Goal: Task Accomplishment & Management: Complete application form

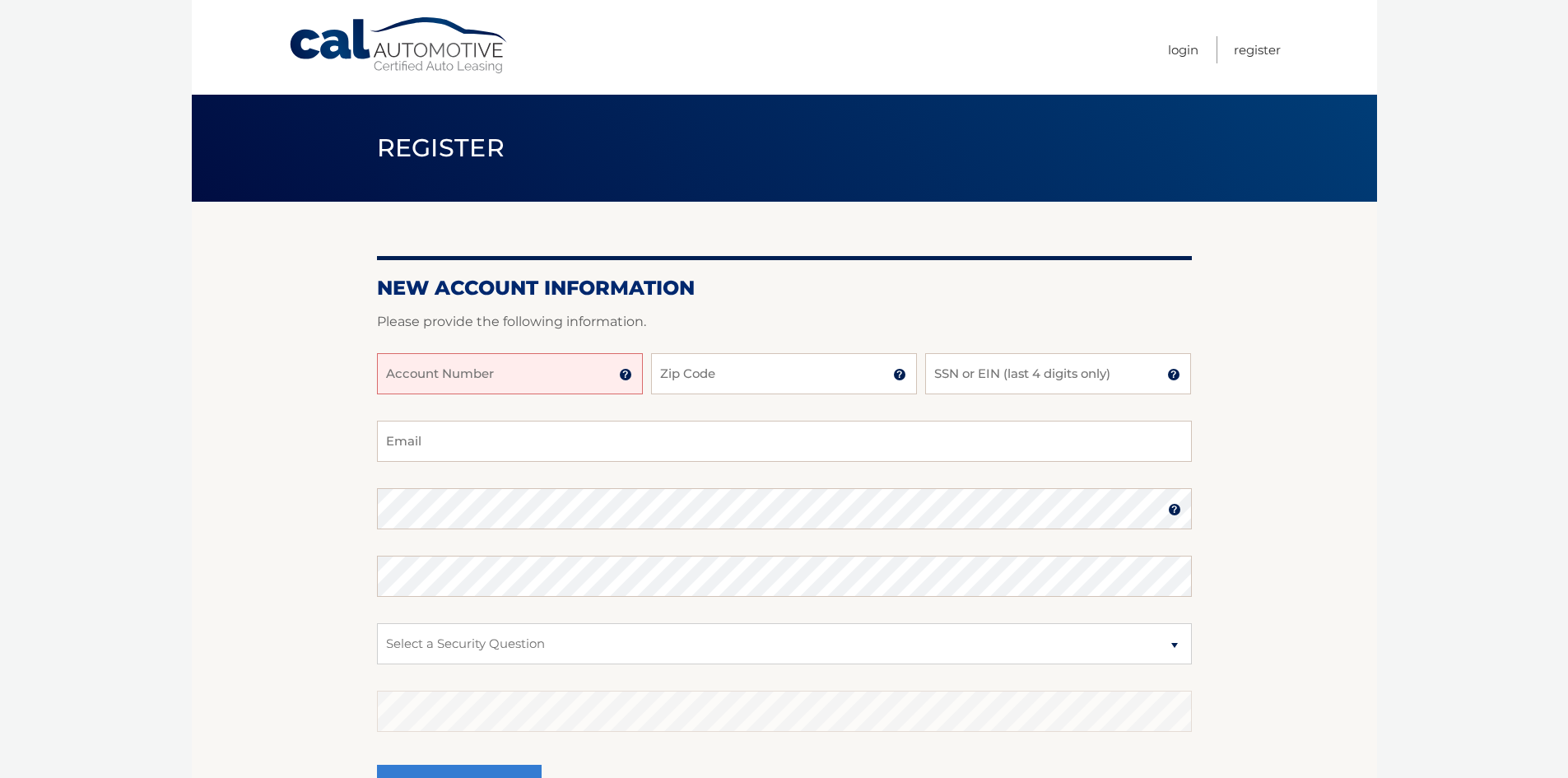
click at [521, 371] on input "Account Number" at bounding box center [510, 374] width 266 height 42
type input "44456027273"
click at [722, 403] on div "44456027273 Account Number 11 digit account number provided on your coupon book…" at bounding box center [784, 387] width 815 height 67
click at [703, 380] on input "Zip Code" at bounding box center [784, 374] width 266 height 42
type input "33157"
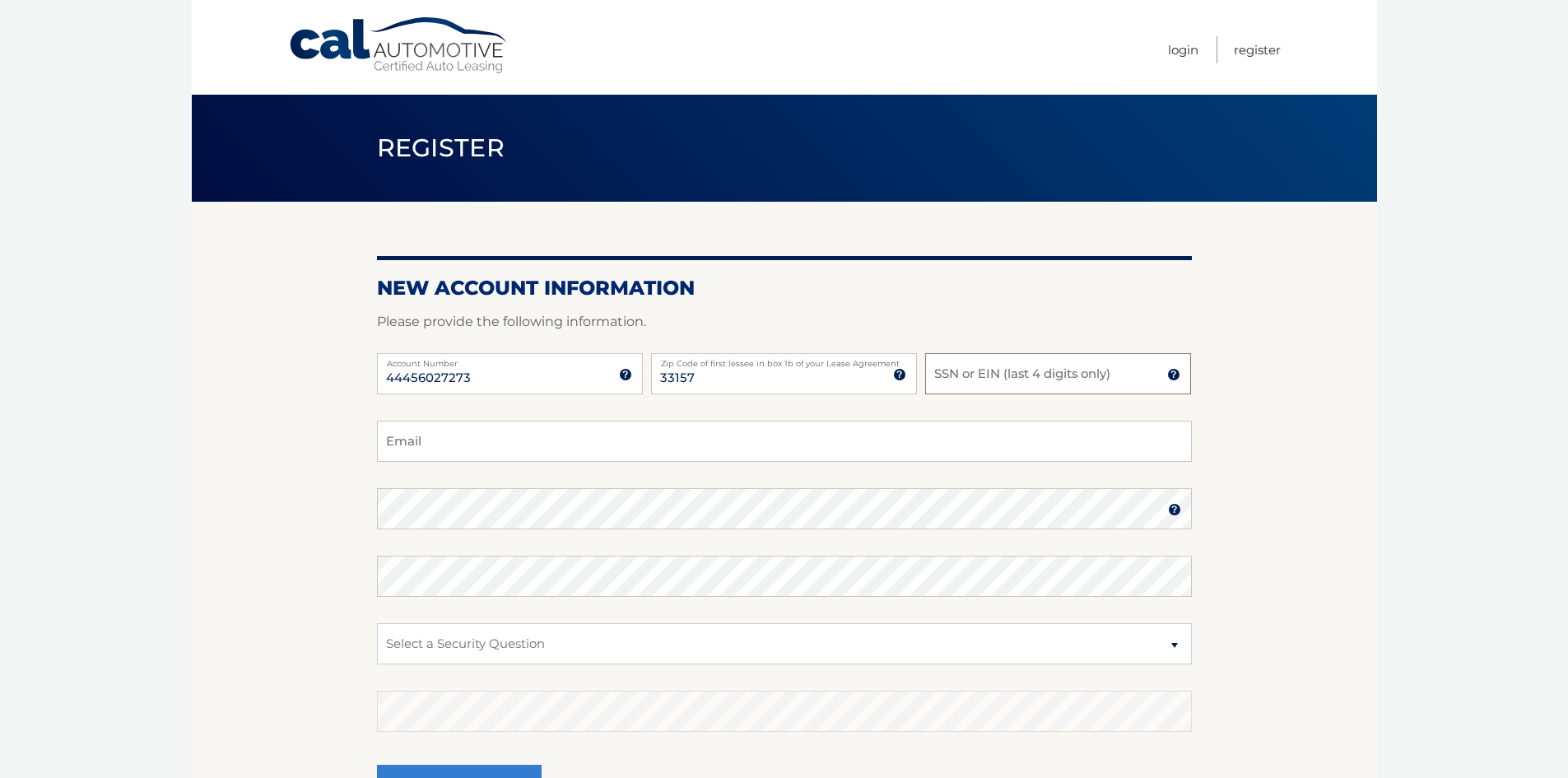
click at [966, 372] on input "SSN or EIN (last 4 digits only)" at bounding box center [1059, 374] width 266 height 42
type input "7882"
click at [422, 444] on input "Email" at bounding box center [784, 441] width 815 height 42
type input "daisy0802@comcast.net"
click at [430, 632] on select "Select a Security Question What was the name of your elementary school? What is…" at bounding box center [784, 644] width 815 height 42
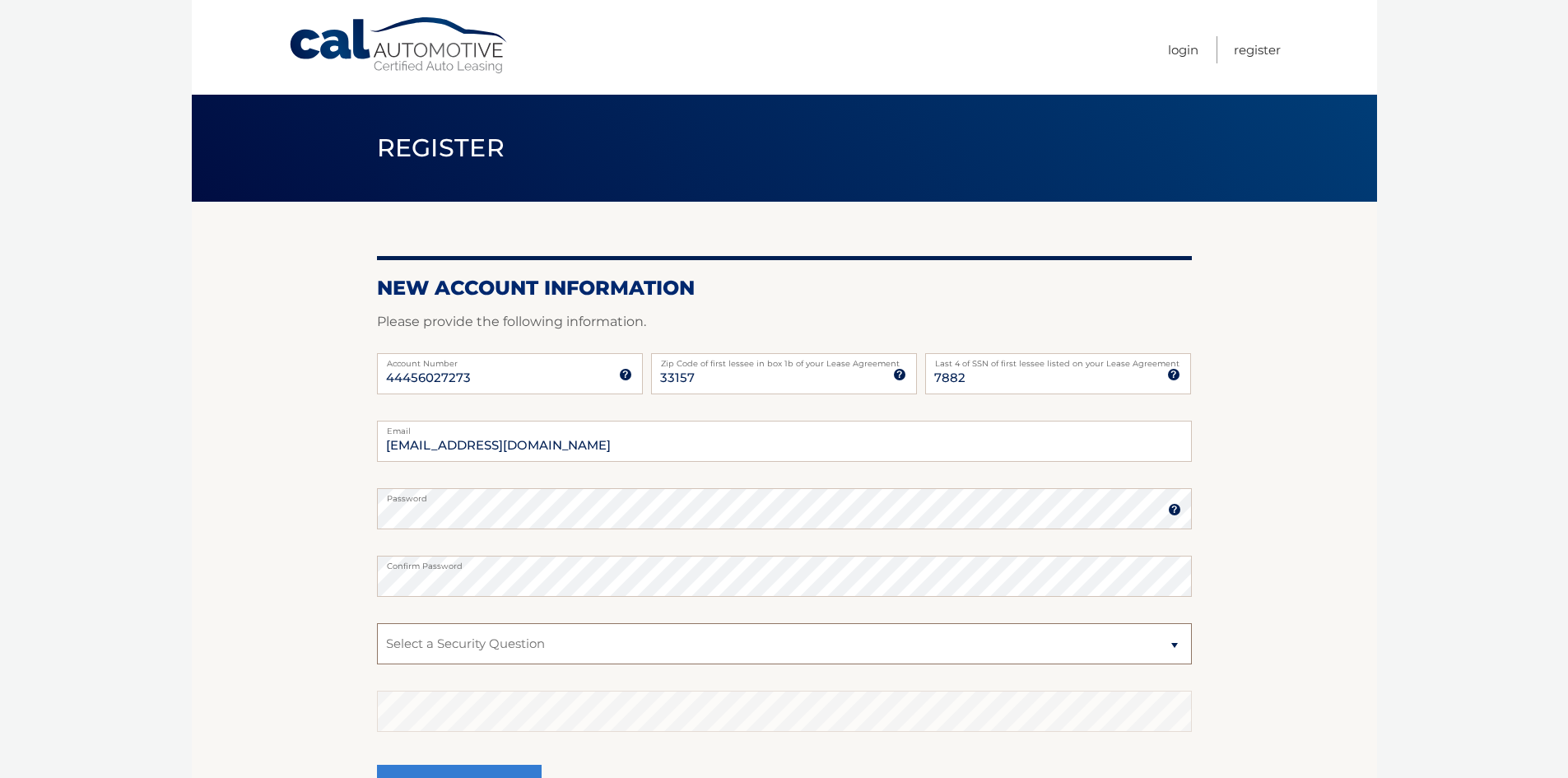
select select "1"
click at [377, 623] on select "Select a Security Question What was the name of your elementary school? What is…" at bounding box center [784, 644] width 815 height 42
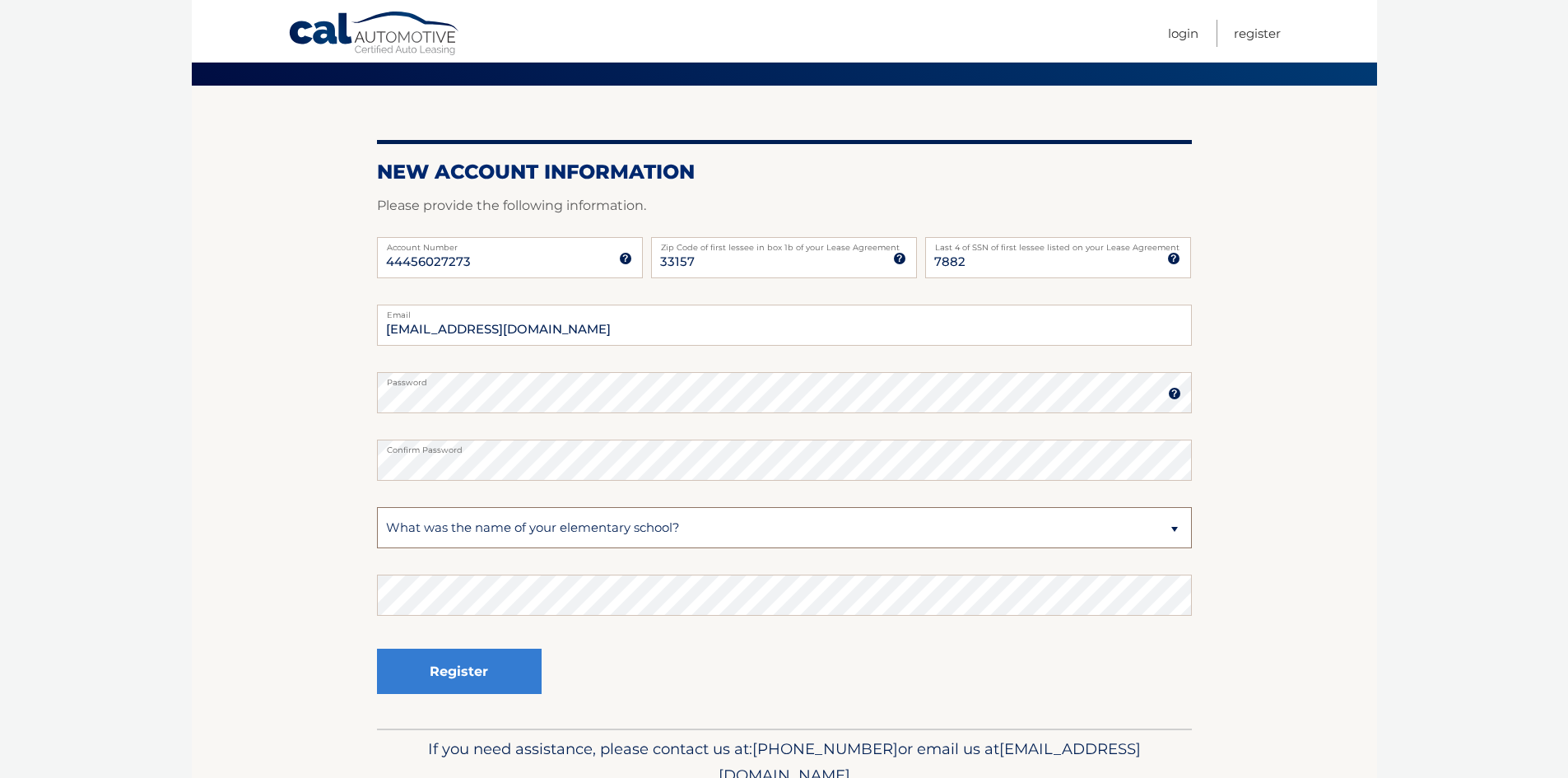
scroll to position [165, 0]
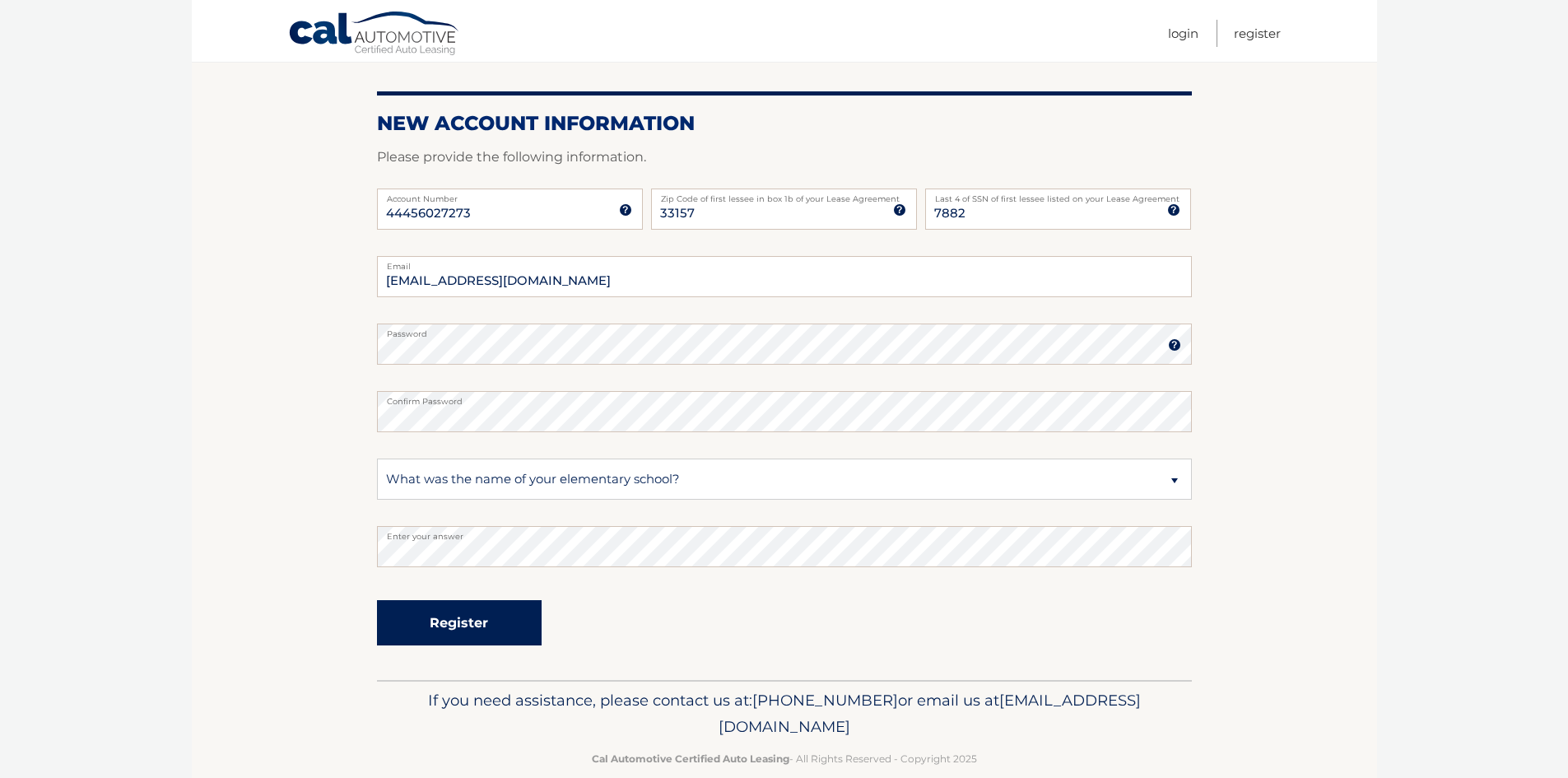
click at [434, 624] on button "Register" at bounding box center [460, 623] width 165 height 45
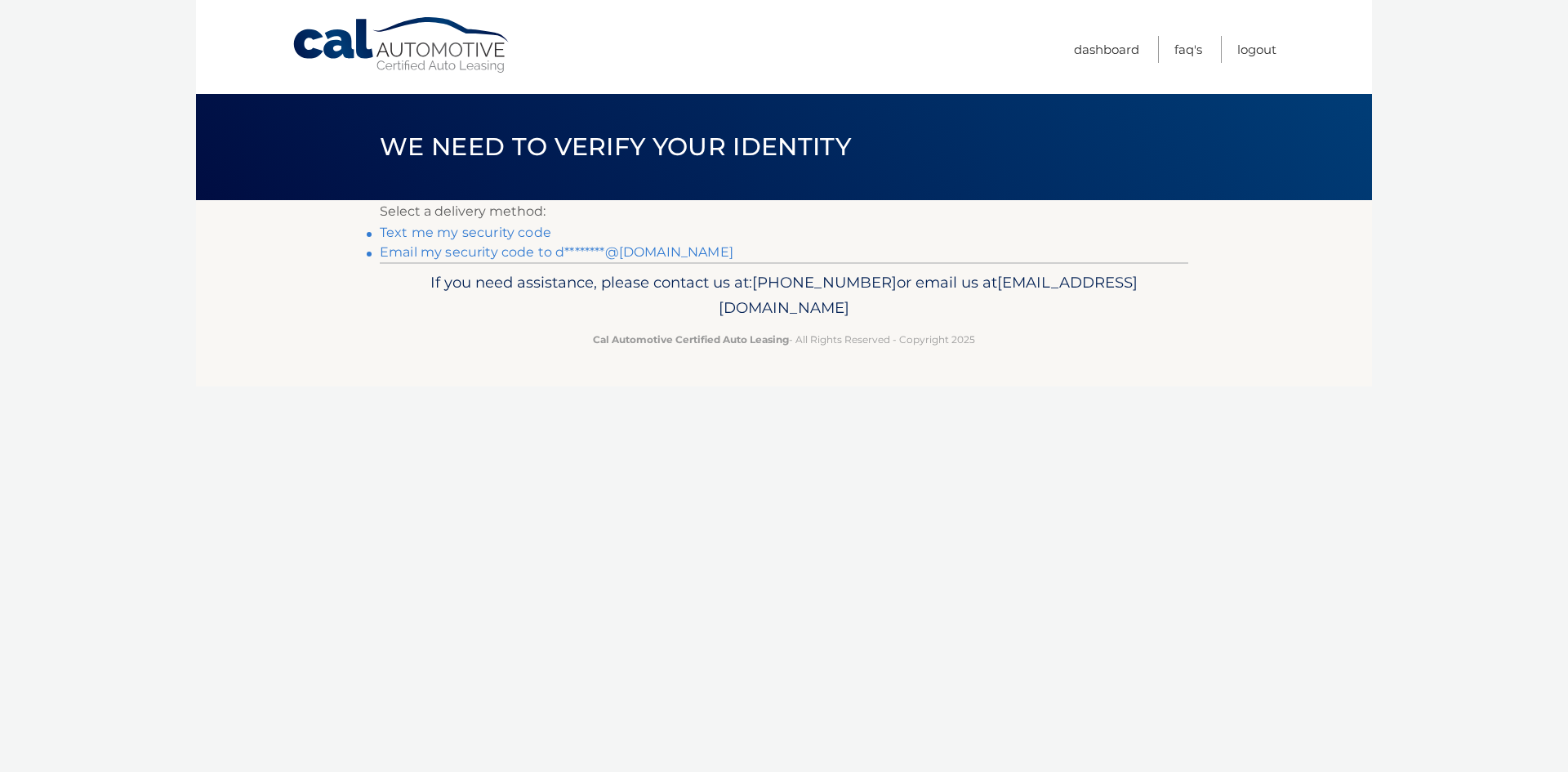
click at [460, 230] on link "Text me my security code" at bounding box center [466, 232] width 171 height 16
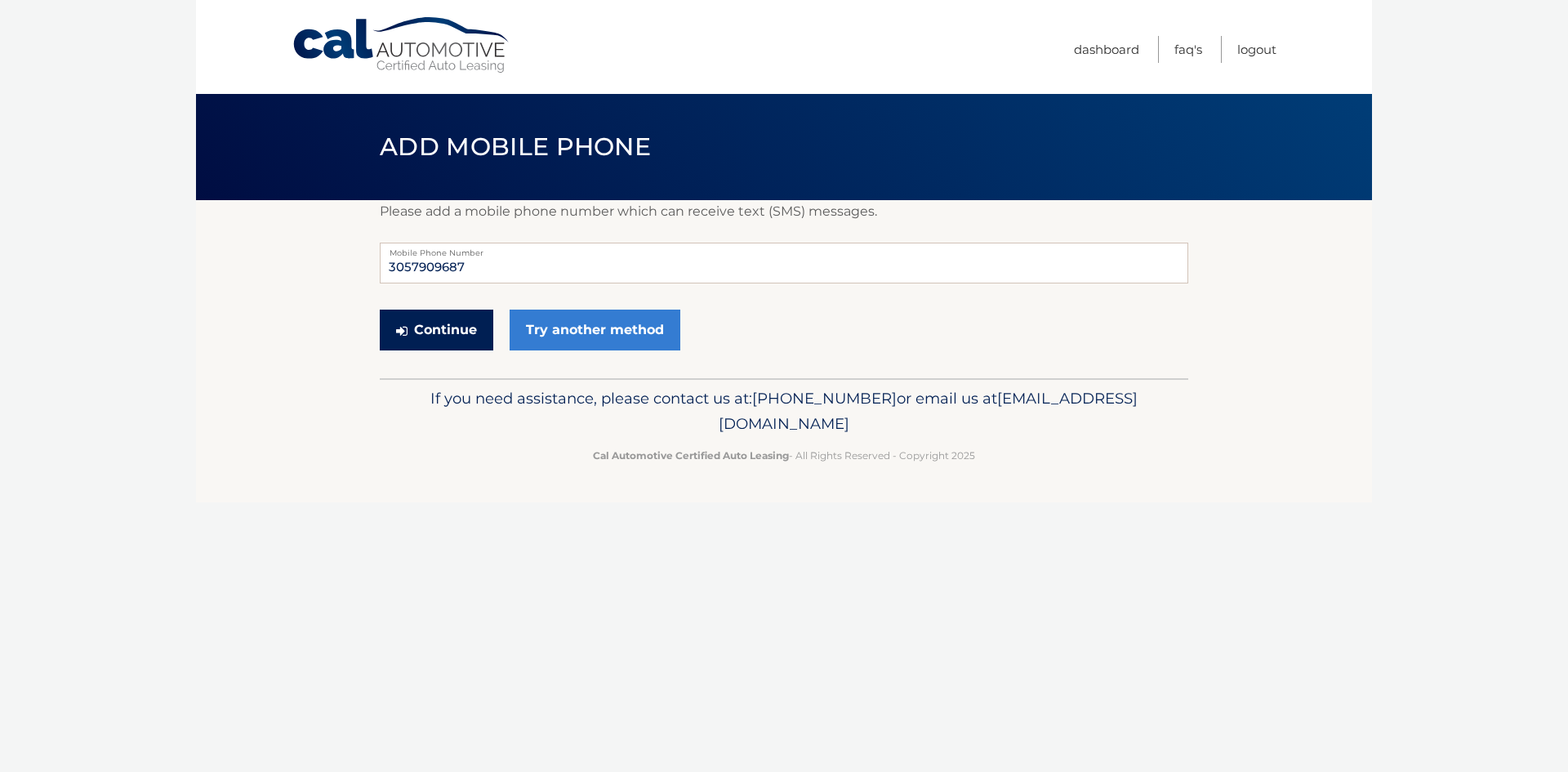
click at [430, 332] on button "Continue" at bounding box center [437, 330] width 114 height 41
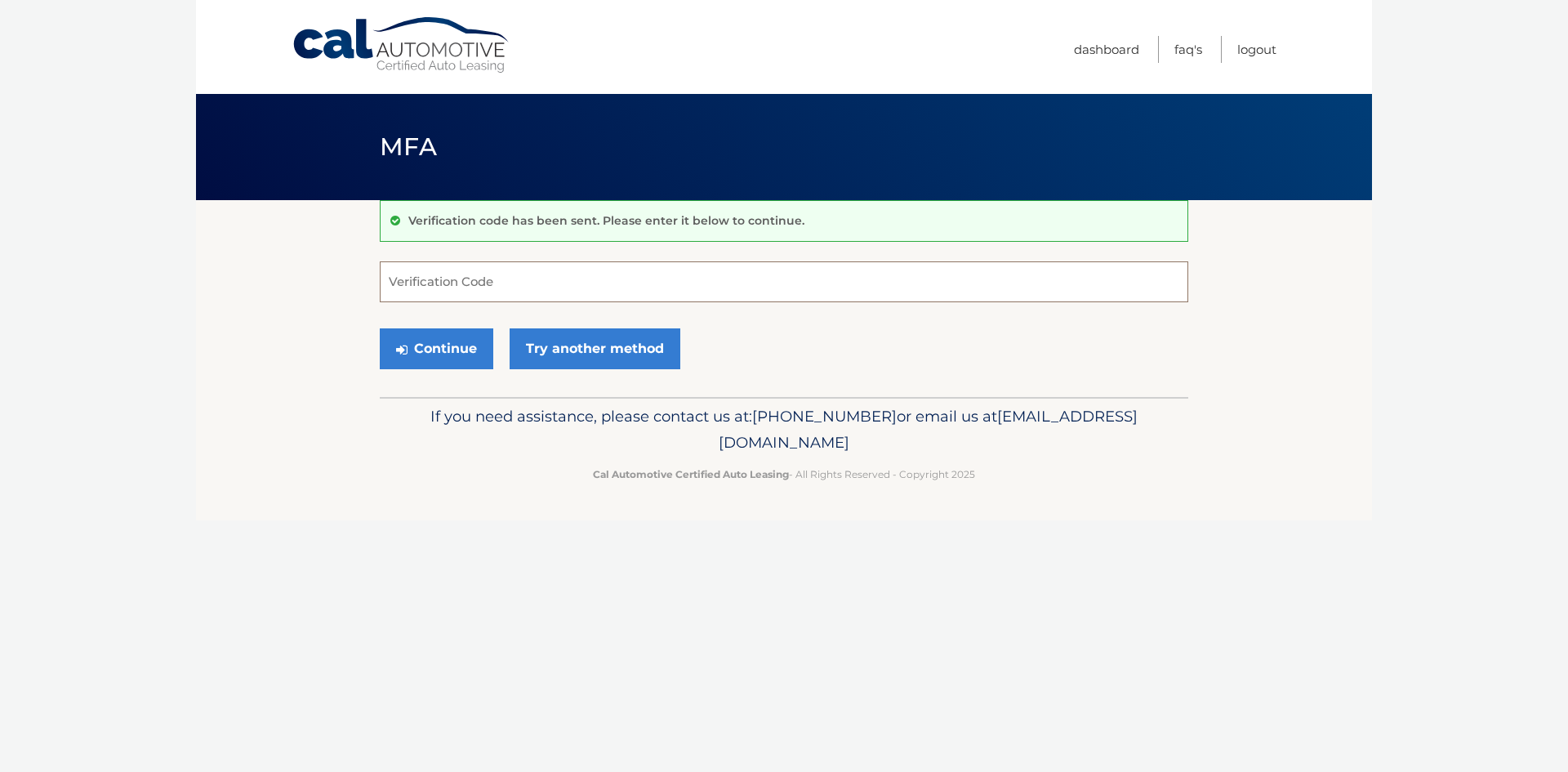
click at [387, 275] on input "Verification Code" at bounding box center [784, 282] width 809 height 41
type input "652079"
click at [425, 356] on button "Continue" at bounding box center [437, 349] width 114 height 41
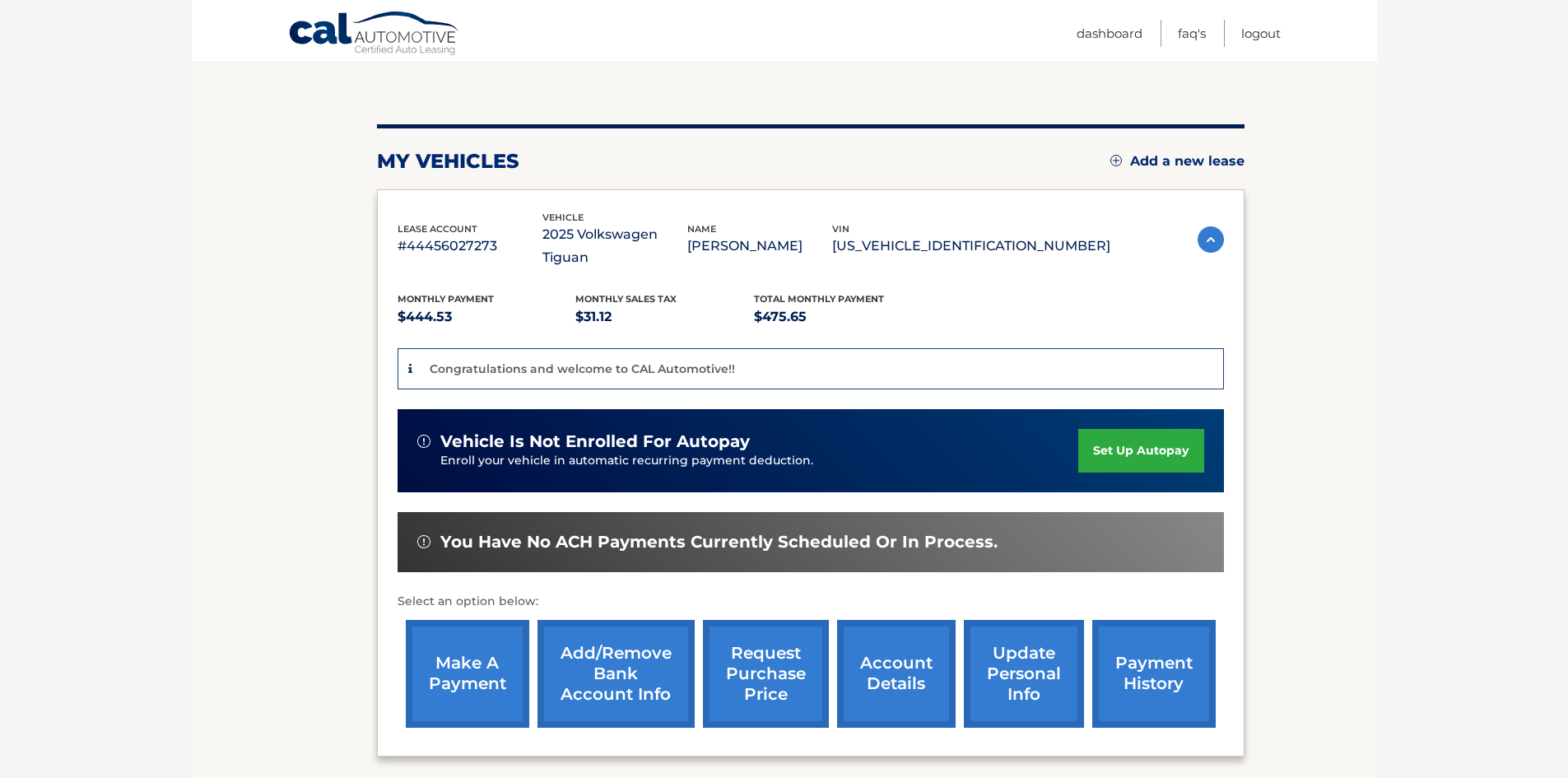
scroll to position [165, 0]
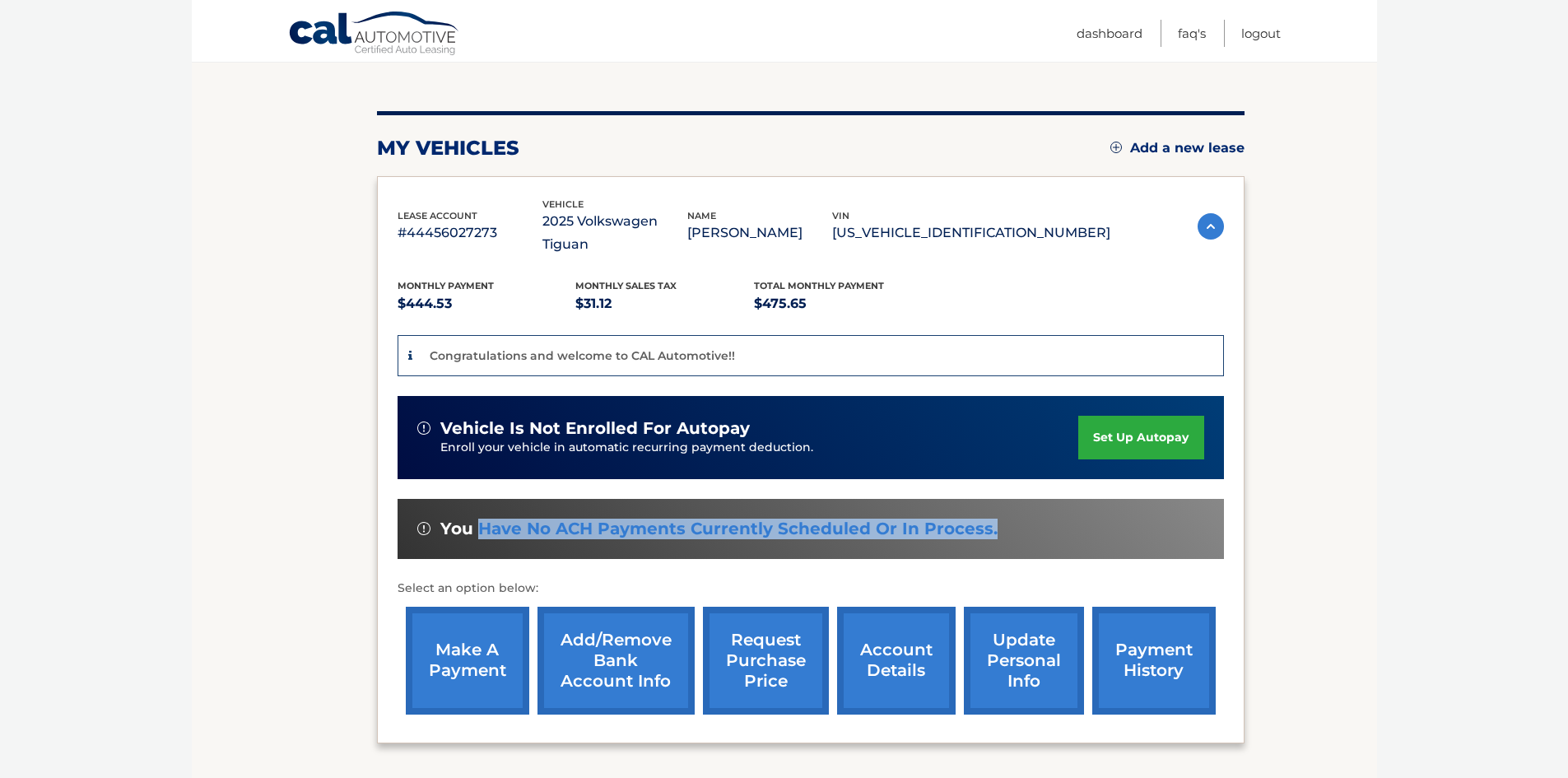
drag, startPoint x: 475, startPoint y: 503, endPoint x: 1015, endPoint y: 503, distance: 540.0
click at [1015, 519] on div "You have no ACH payments currently scheduled or in process." at bounding box center [810, 529] width 787 height 21
click at [1129, 416] on link "set up autopay" at bounding box center [1141, 437] width 125 height 44
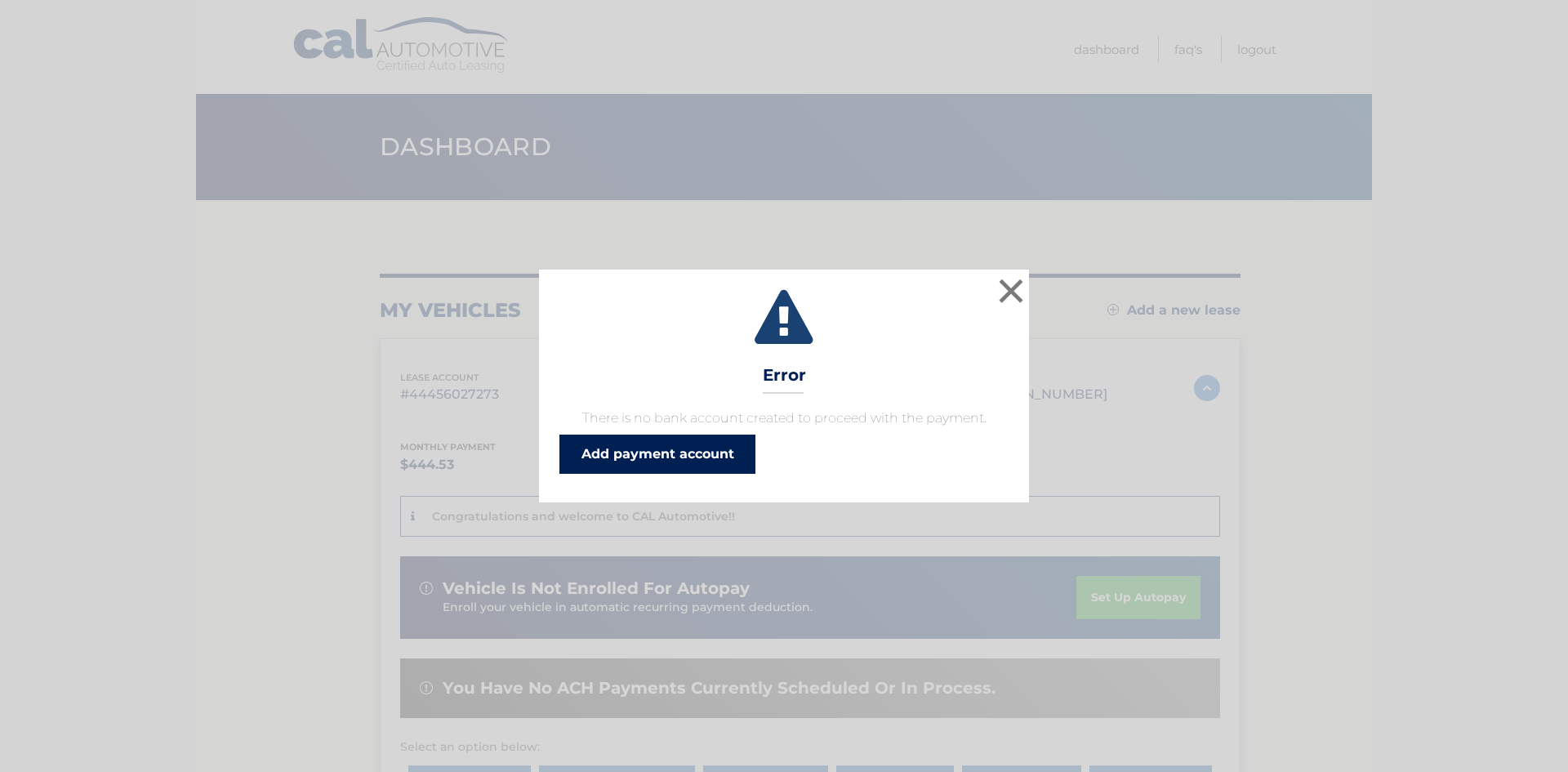
click at [653, 457] on link "Add payment account" at bounding box center [658, 454] width 196 height 40
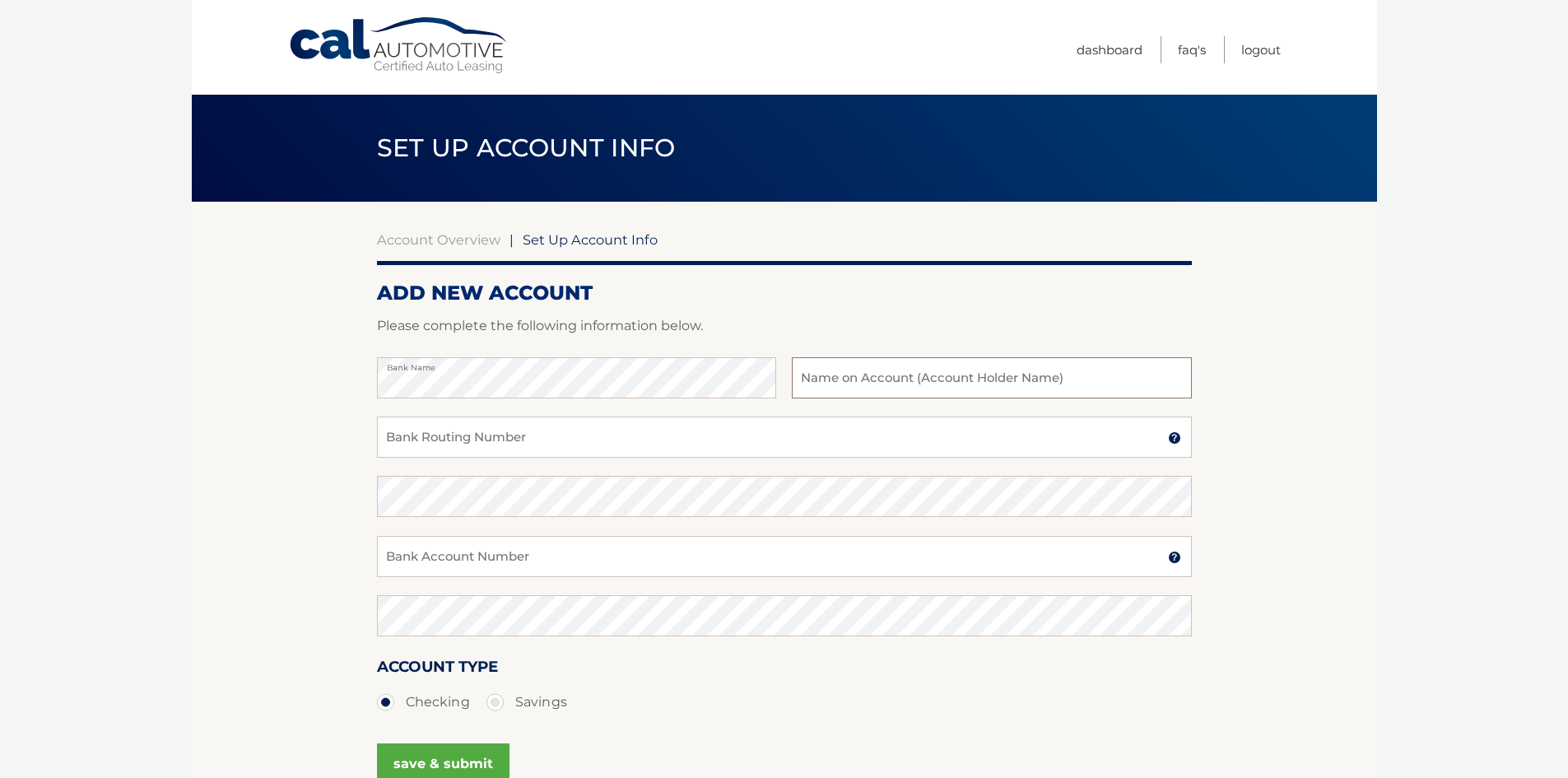
click at [858, 378] on input "text" at bounding box center [991, 378] width 399 height 42
click at [858, 386] on input "text" at bounding box center [991, 378] width 399 height 42
click at [810, 382] on input "daisy aguilar" at bounding box center [991, 378] width 399 height 42
type input "[PERSON_NAME]"
click at [506, 453] on input "Bank Routing Number" at bounding box center [784, 437] width 815 height 42
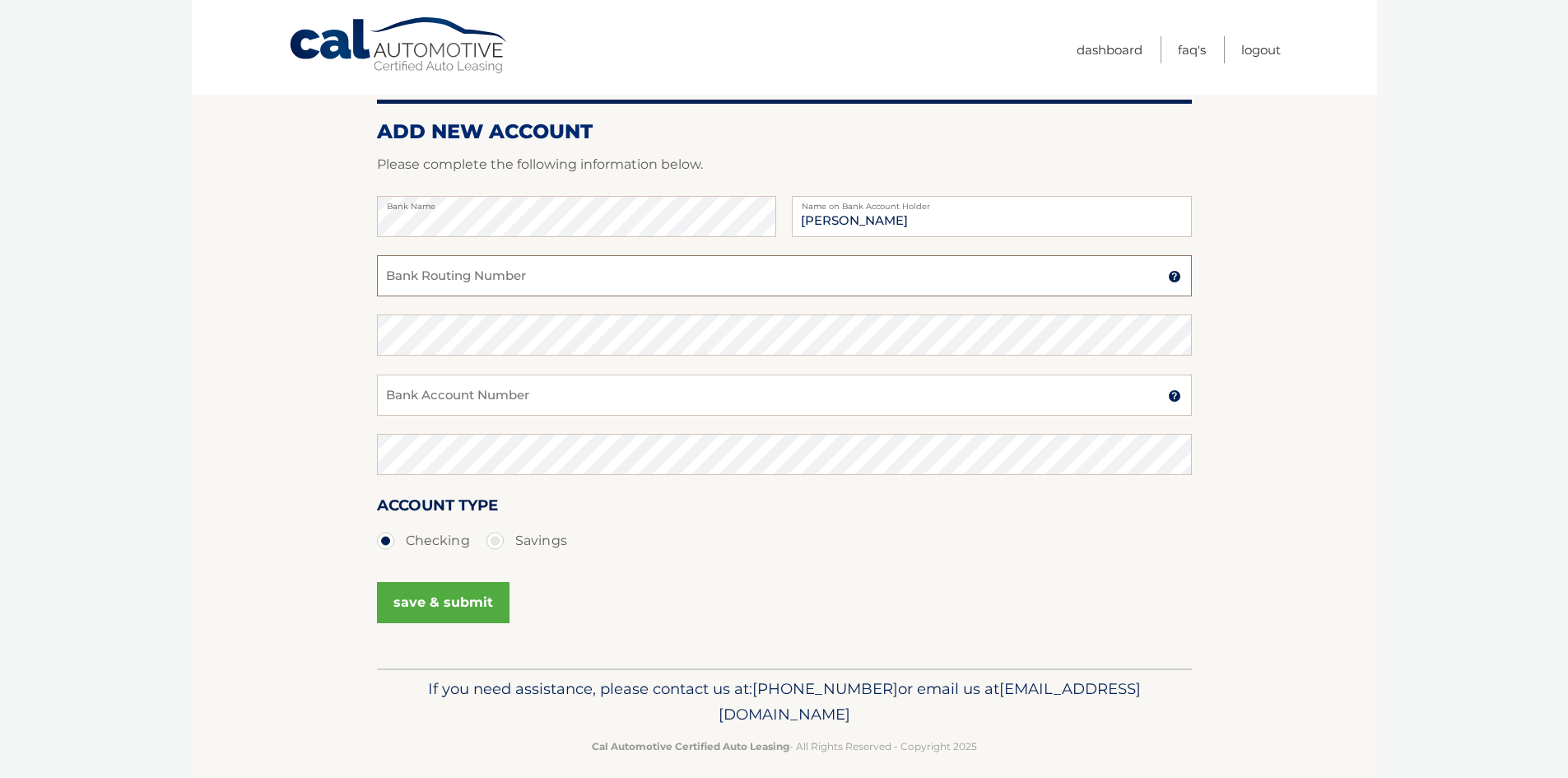
scroll to position [177, 0]
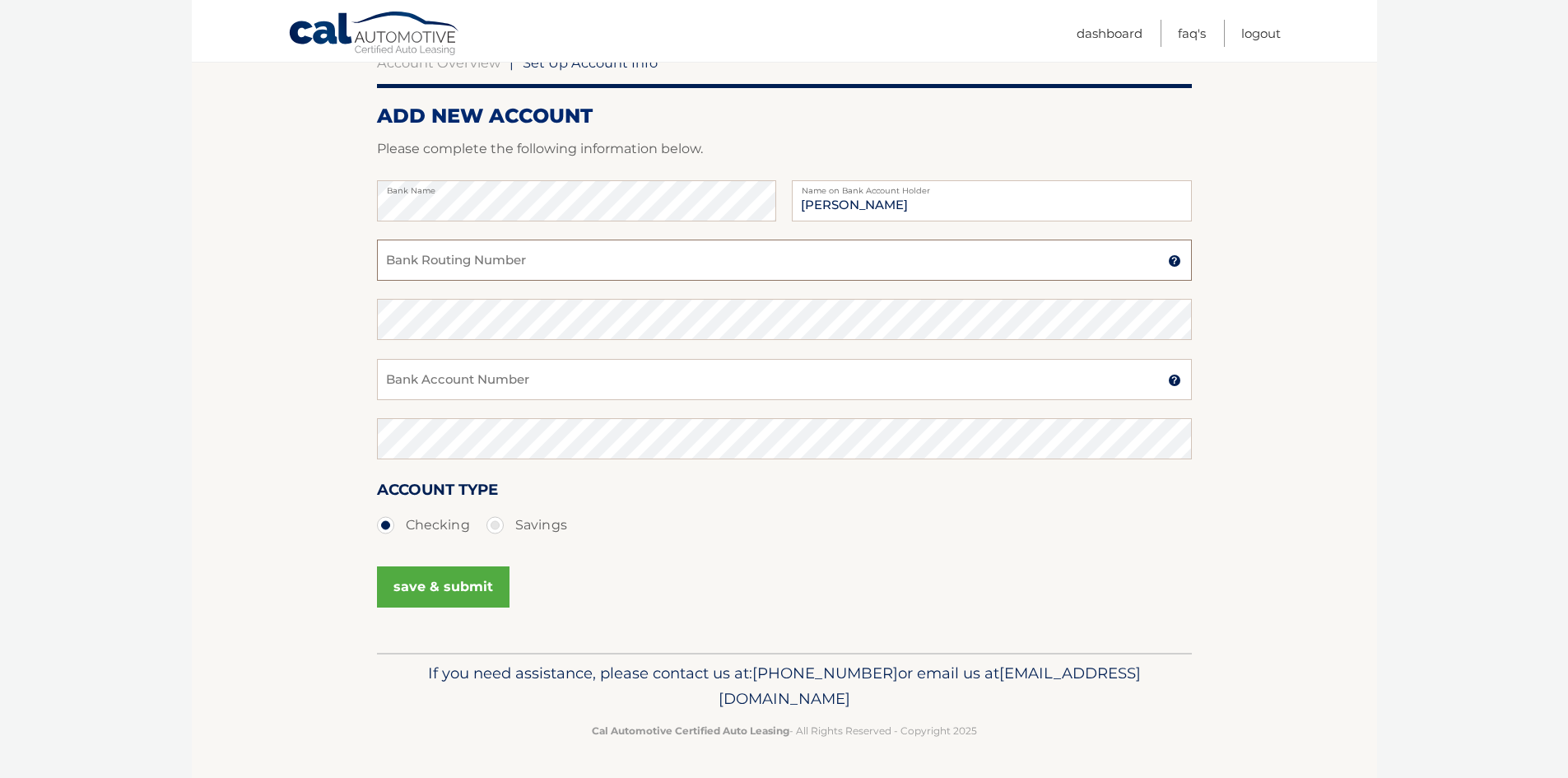
click at [446, 263] on input "Bank Routing Number" at bounding box center [784, 260] width 815 height 42
type input "267084131"
click at [412, 385] on input "Bank Account Number" at bounding box center [784, 380] width 815 height 42
type input "933436107"
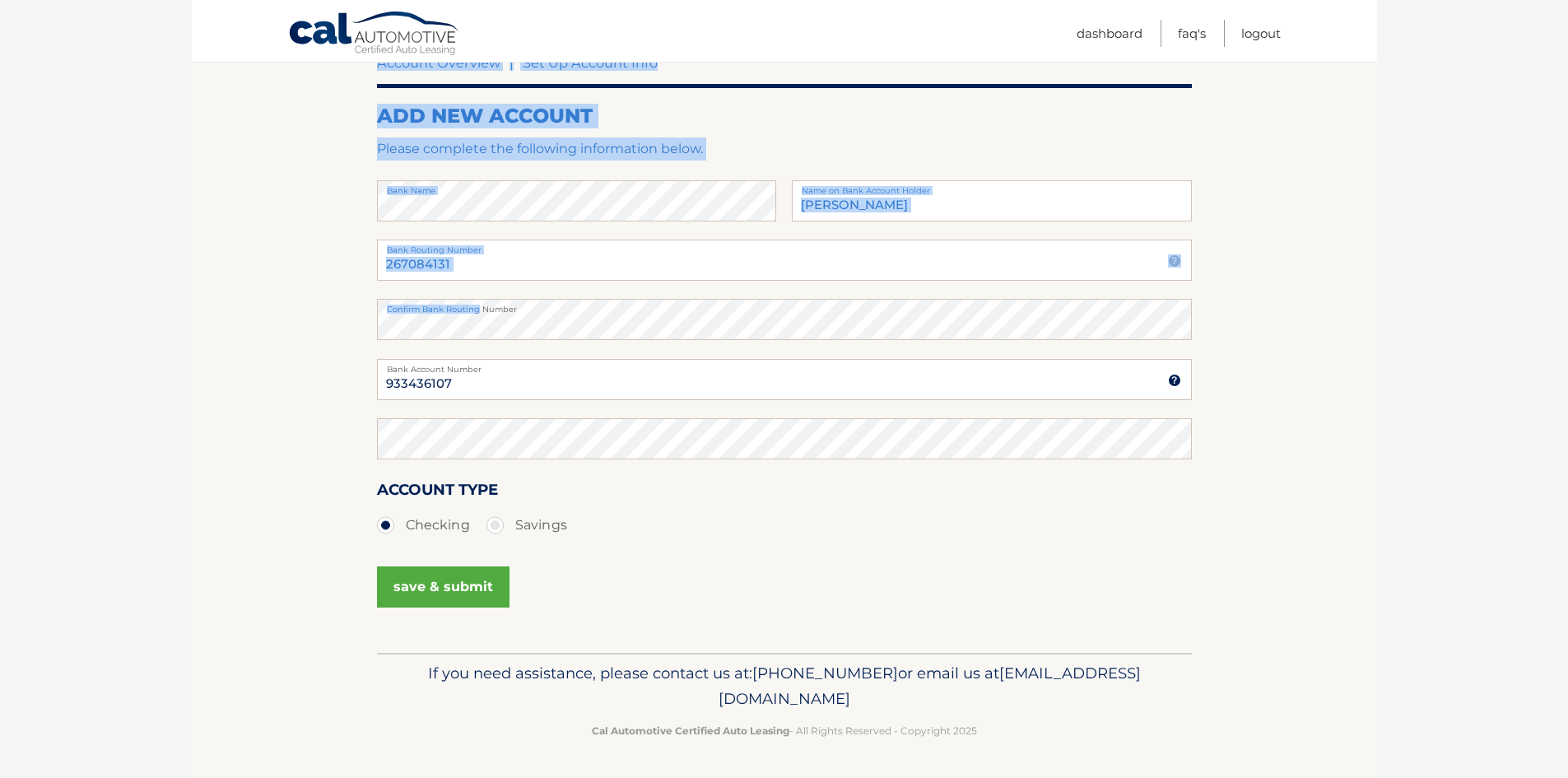
drag, startPoint x: 429, startPoint y: 313, endPoint x: 314, endPoint y: 302, distance: 115.5
click at [315, 302] on section "Account Overview | Set Up Account Info ADD NEW ACCOUNT Please complete the foll…" at bounding box center [784, 339] width 1186 height 628
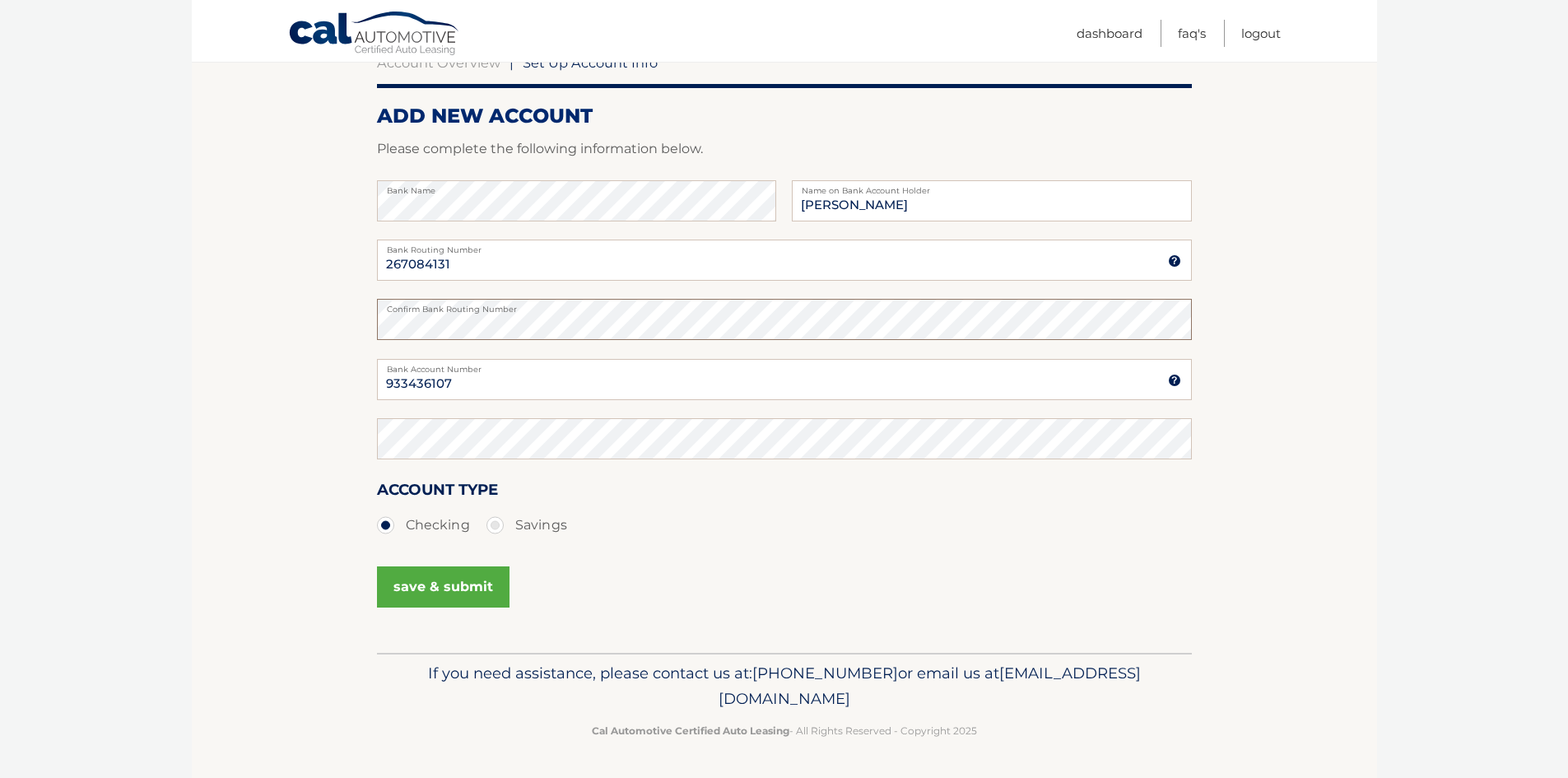
click at [313, 323] on section "Account Overview | Set Up Account Info ADD NEW ACCOUNT Please complete the foll…" at bounding box center [784, 339] width 1186 height 628
click at [434, 587] on button "save & submit" at bounding box center [443, 588] width 132 height 42
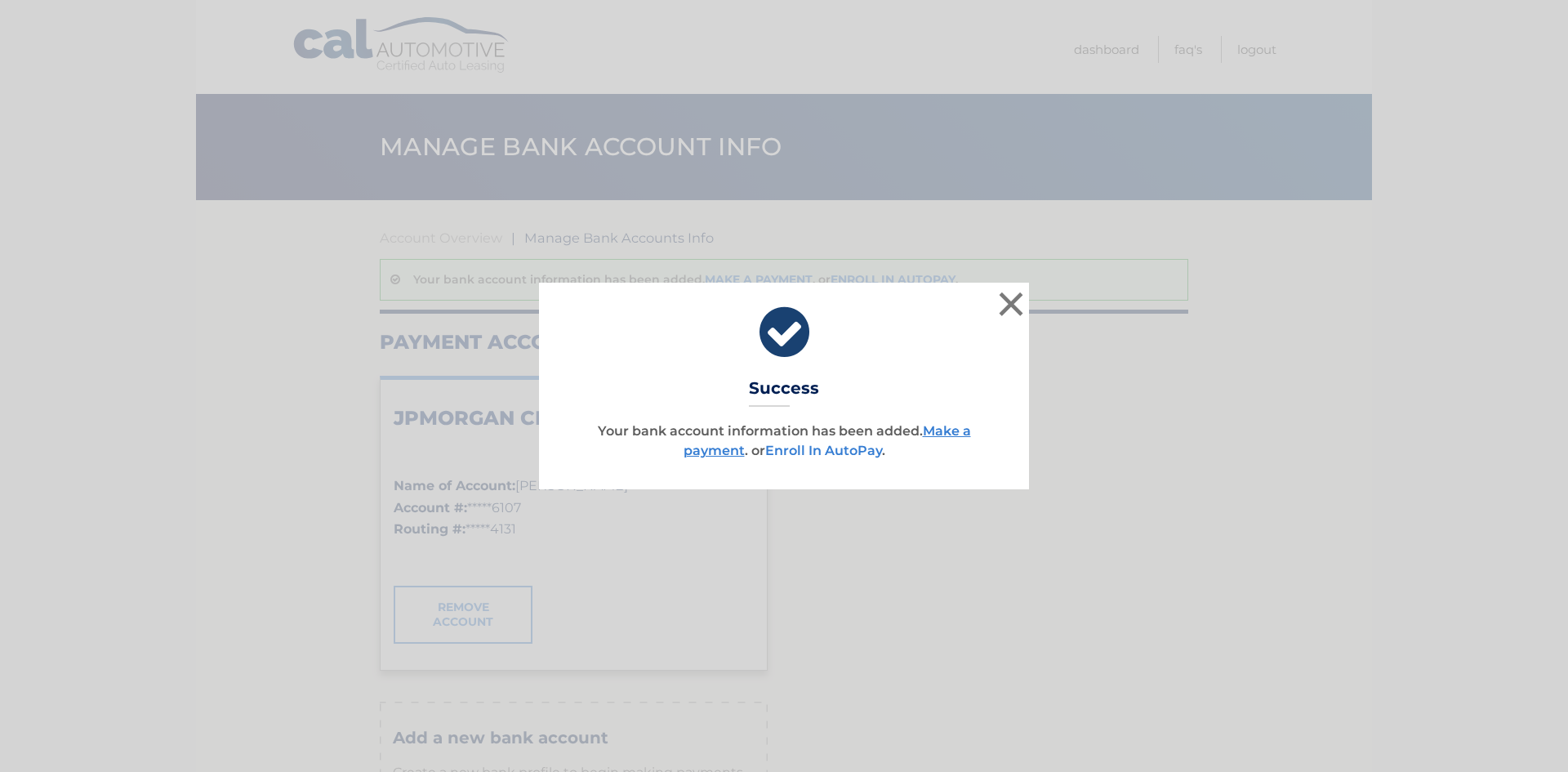
click at [864, 452] on link "Enroll In AutoPay" at bounding box center [824, 450] width 117 height 16
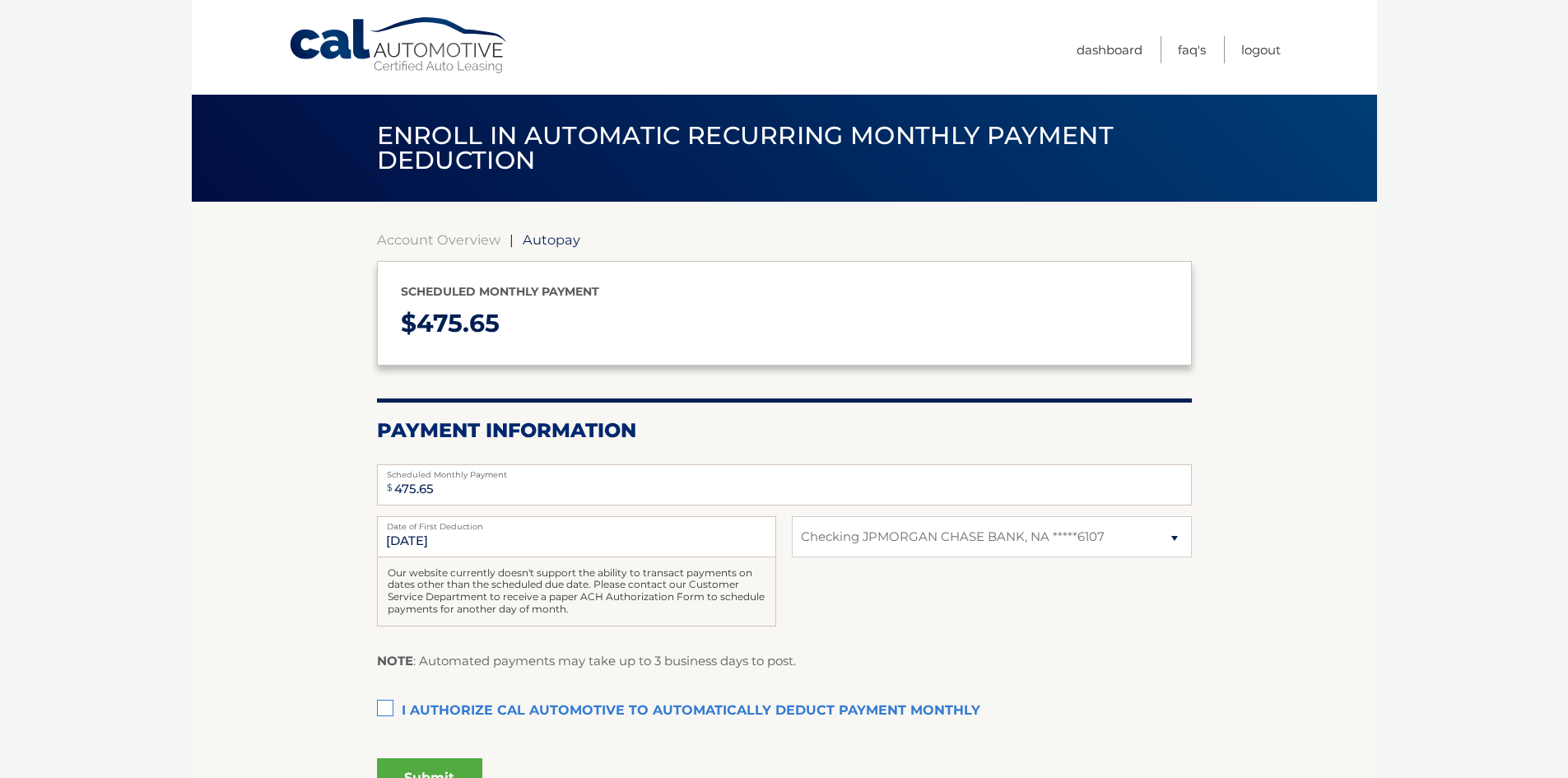
select select "YTJmNWJkMDYtNmQ3Yi00ZWI0LTg5NmMtY2RkYzM5YzcwNWFj"
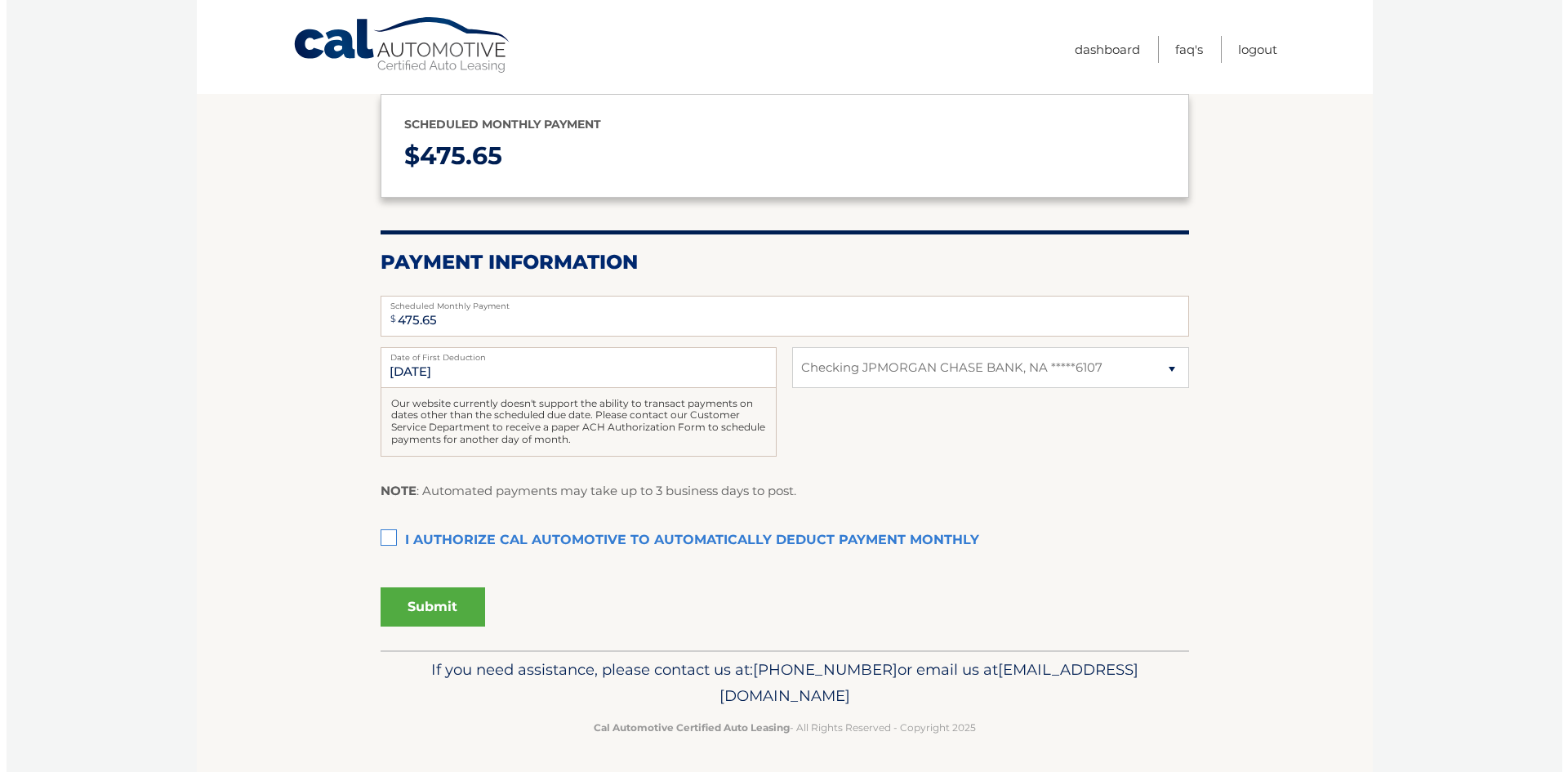
scroll to position [167, 0]
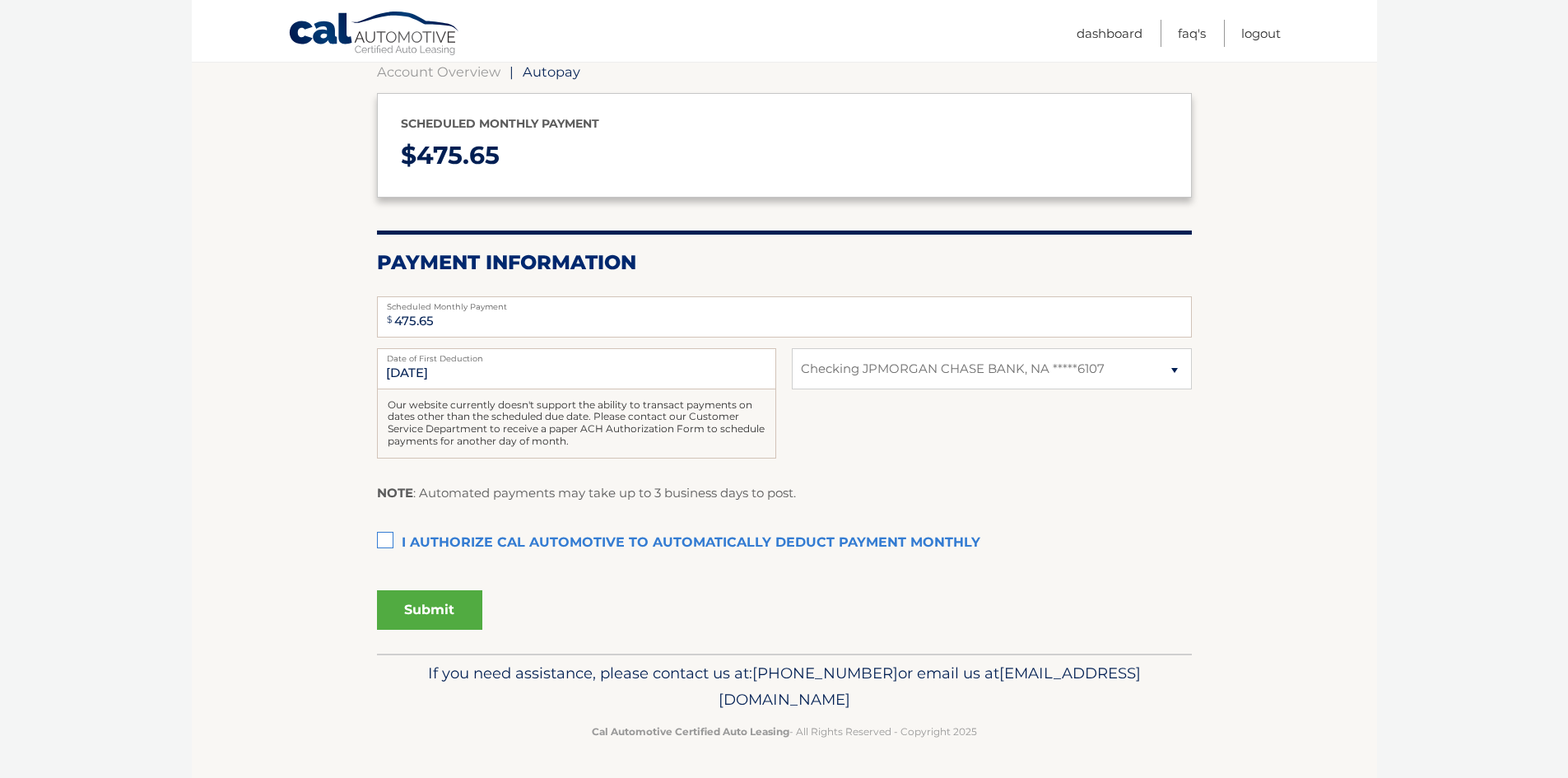
click at [379, 539] on label "I authorize cal automotive to automatically deduct payment monthly This checkbo…" at bounding box center [784, 544] width 815 height 33
click at [0, 0] on input "I authorize cal automotive to automatically deduct payment monthly This checkbo…" at bounding box center [0, 0] width 0 height 0
click at [400, 608] on button "Submit" at bounding box center [430, 610] width 106 height 40
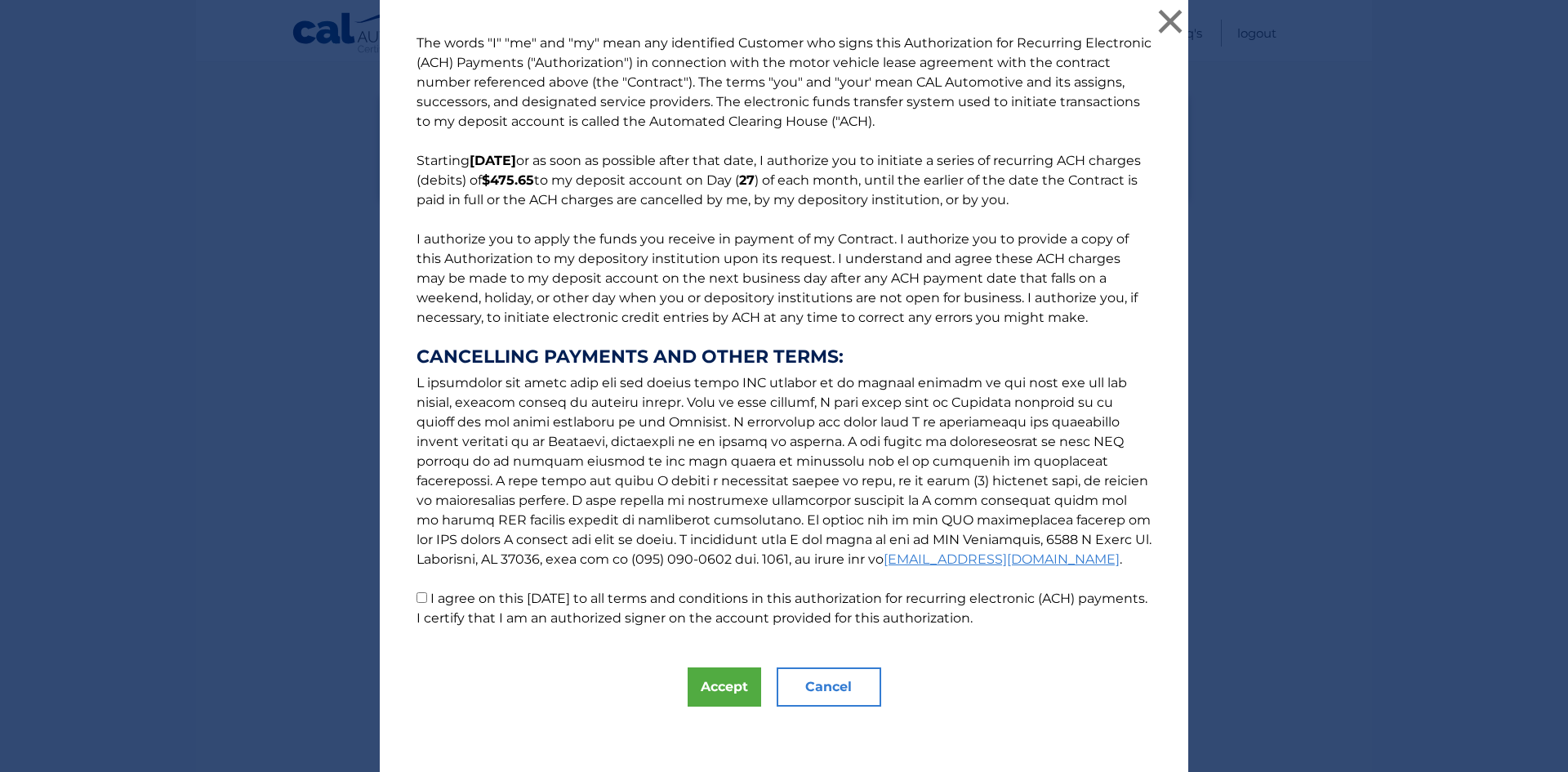
click at [416, 596] on input "I agree on this 10/14/2025 to all terms and conditions in this authorization fo…" at bounding box center [421, 597] width 11 height 11
checkbox input "true"
click at [727, 689] on button "Accept" at bounding box center [724, 687] width 73 height 40
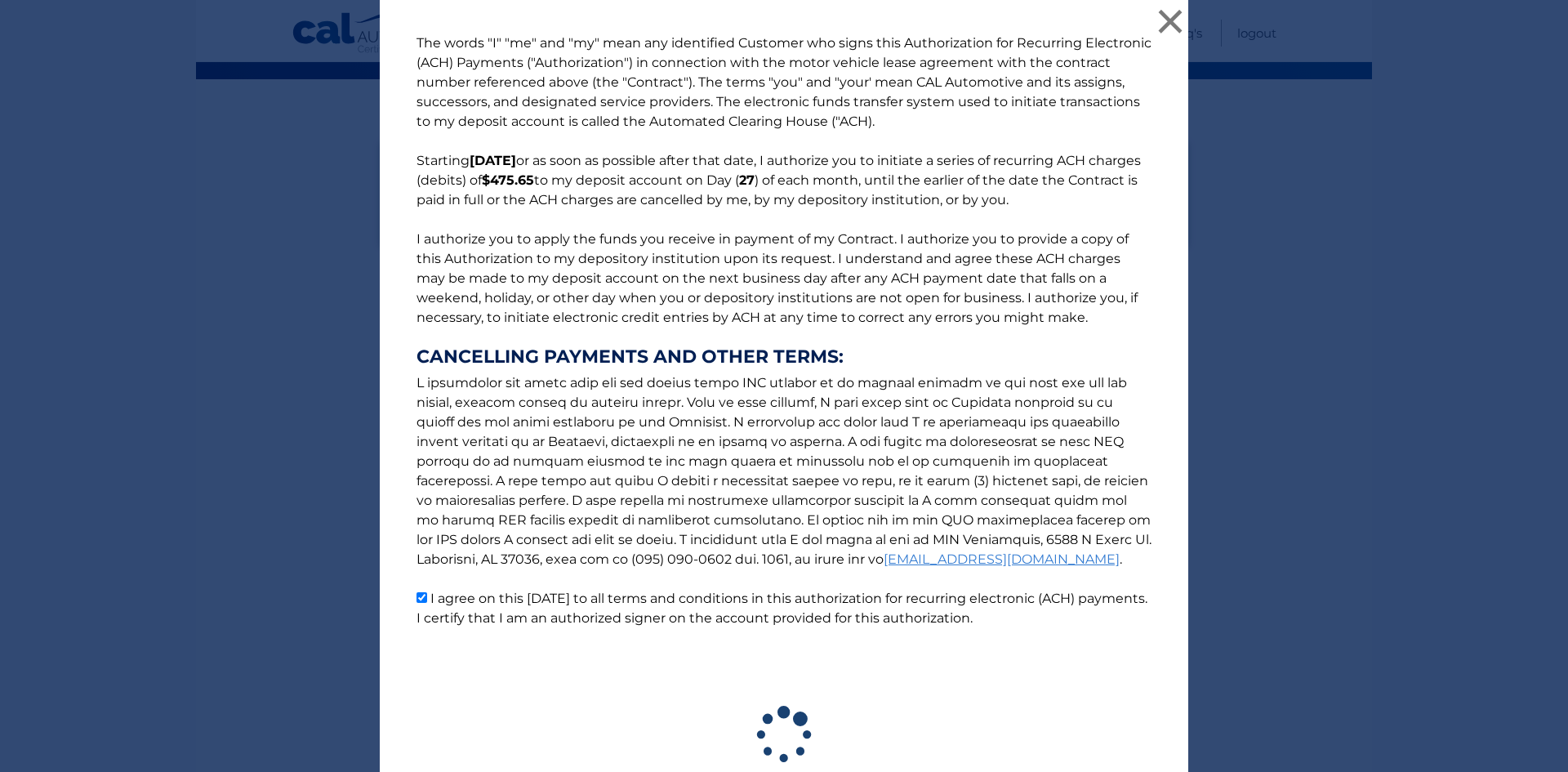
scroll to position [121, 0]
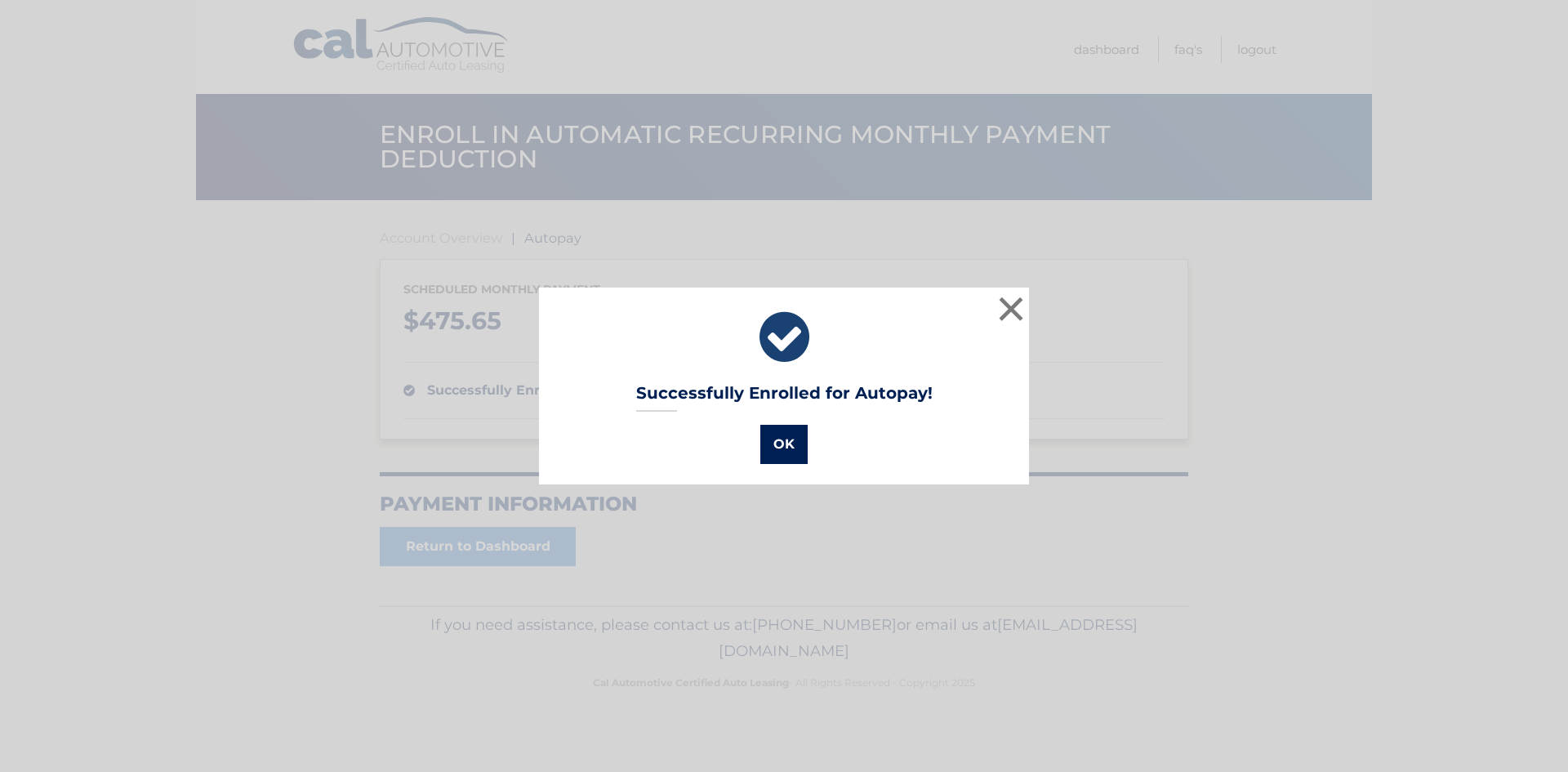
click at [760, 455] on button "OK" at bounding box center [783, 445] width 47 height 40
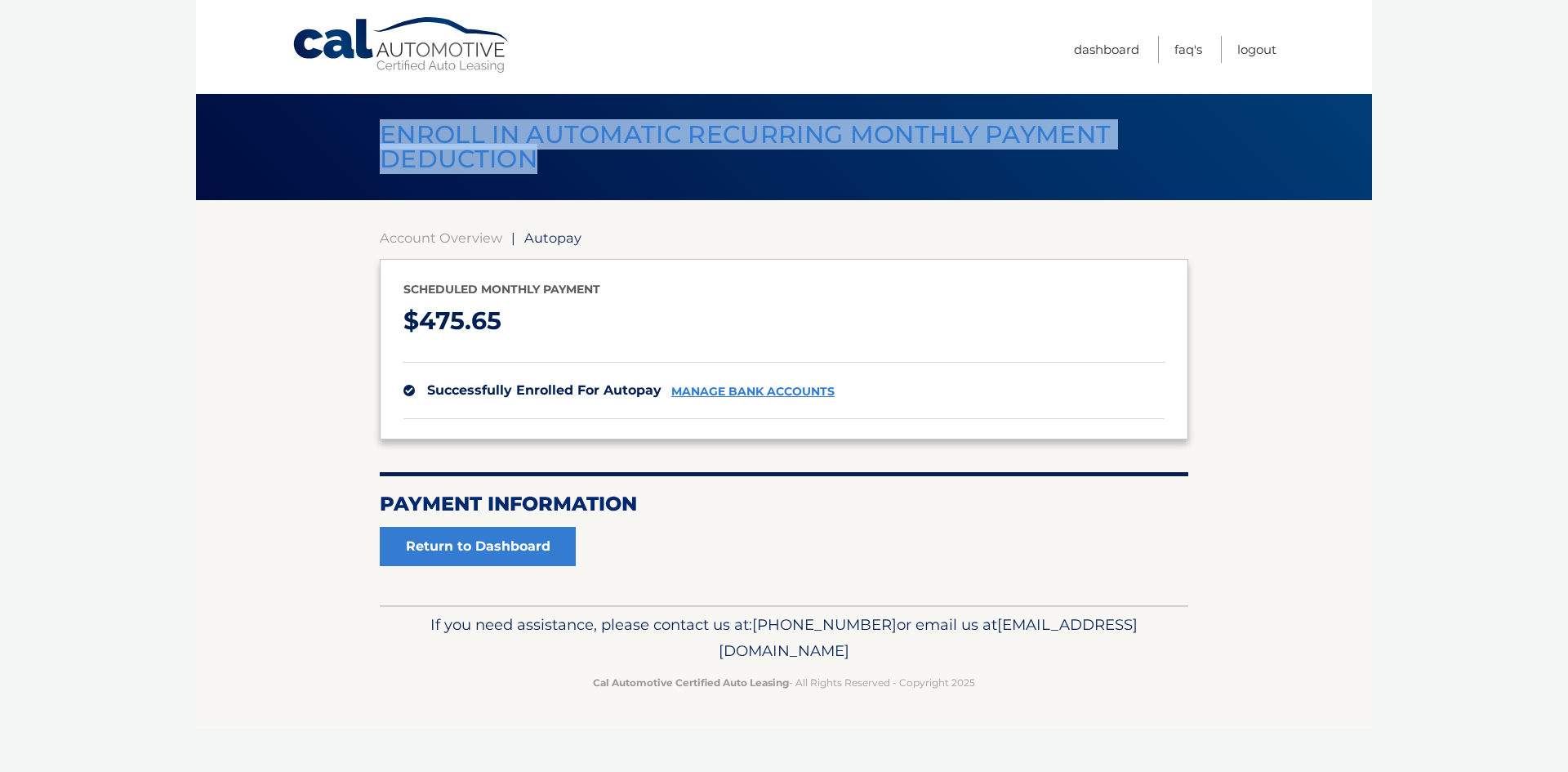
drag, startPoint x: 425, startPoint y: 129, endPoint x: 702, endPoint y: 196, distance: 285.0
click at [702, 196] on div "Enroll in automatic recurring monthly payment deduction" at bounding box center [784, 147] width 1176 height 106
click at [704, 167] on h1 "Enroll in automatic recurring monthly payment deduction" at bounding box center [766, 148] width 809 height 68
drag, startPoint x: 562, startPoint y: 163, endPoint x: 303, endPoint y: 103, distance: 265.9
click at [303, 103] on div "Enroll in automatic recurring monthly payment deduction" at bounding box center [784, 147] width 1176 height 106
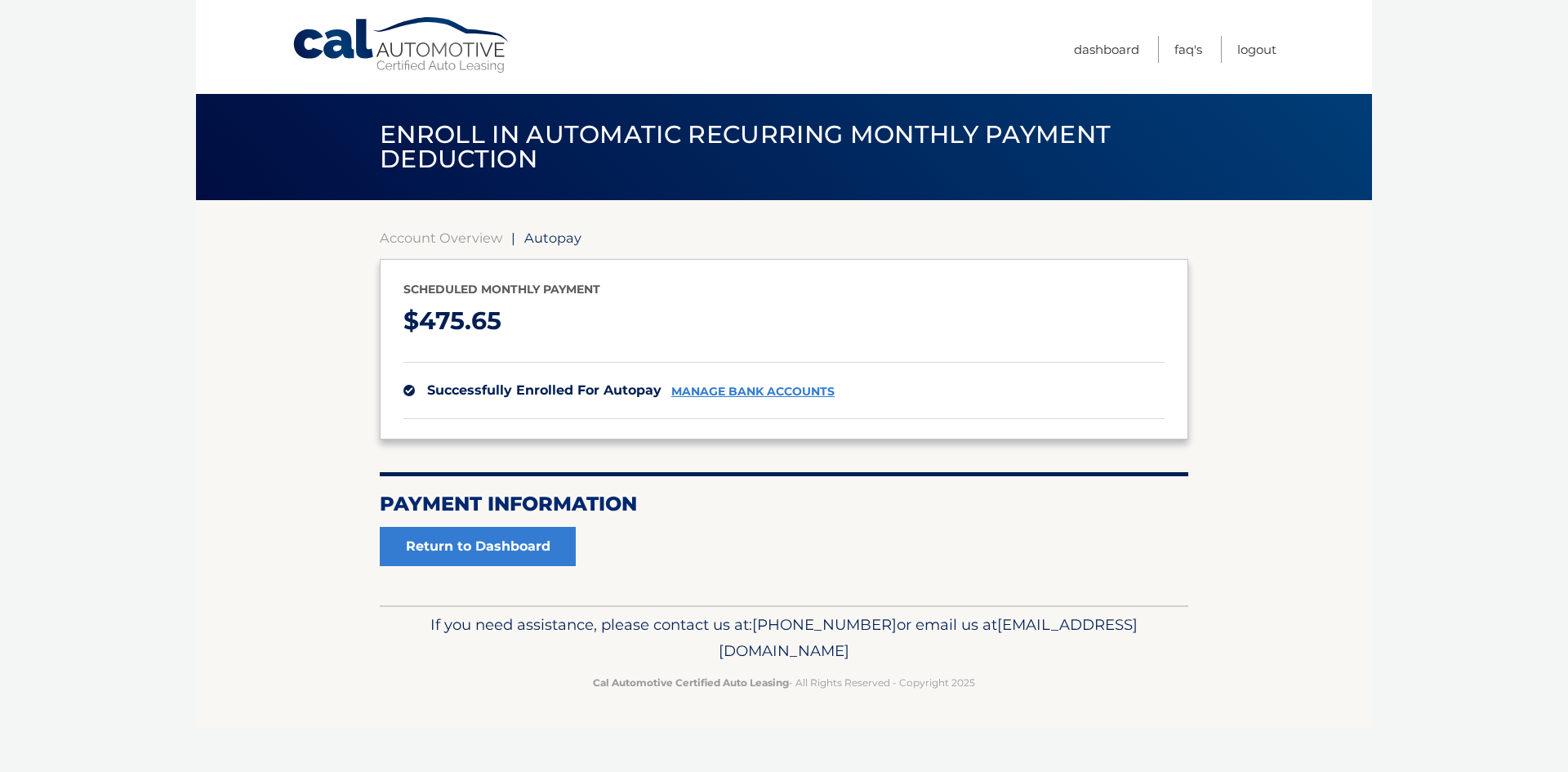
click at [1059, 707] on footer "If you need assistance, please contact us at: [PHONE_NUMBER] or email us at [EM…" at bounding box center [784, 667] width 1176 height 125
drag, startPoint x: 984, startPoint y: 658, endPoint x: 343, endPoint y: 618, distance: 642.2
click at [343, 618] on footer "If you need assistance, please contact us at: [PHONE_NUMBER] or email us at [EM…" at bounding box center [784, 667] width 1176 height 125
click at [323, 619] on footer "If you need assistance, please contact us at: [PHONE_NUMBER] or email us at [EM…" at bounding box center [784, 667] width 1176 height 125
